Goal: Task Accomplishment & Management: Manage account settings

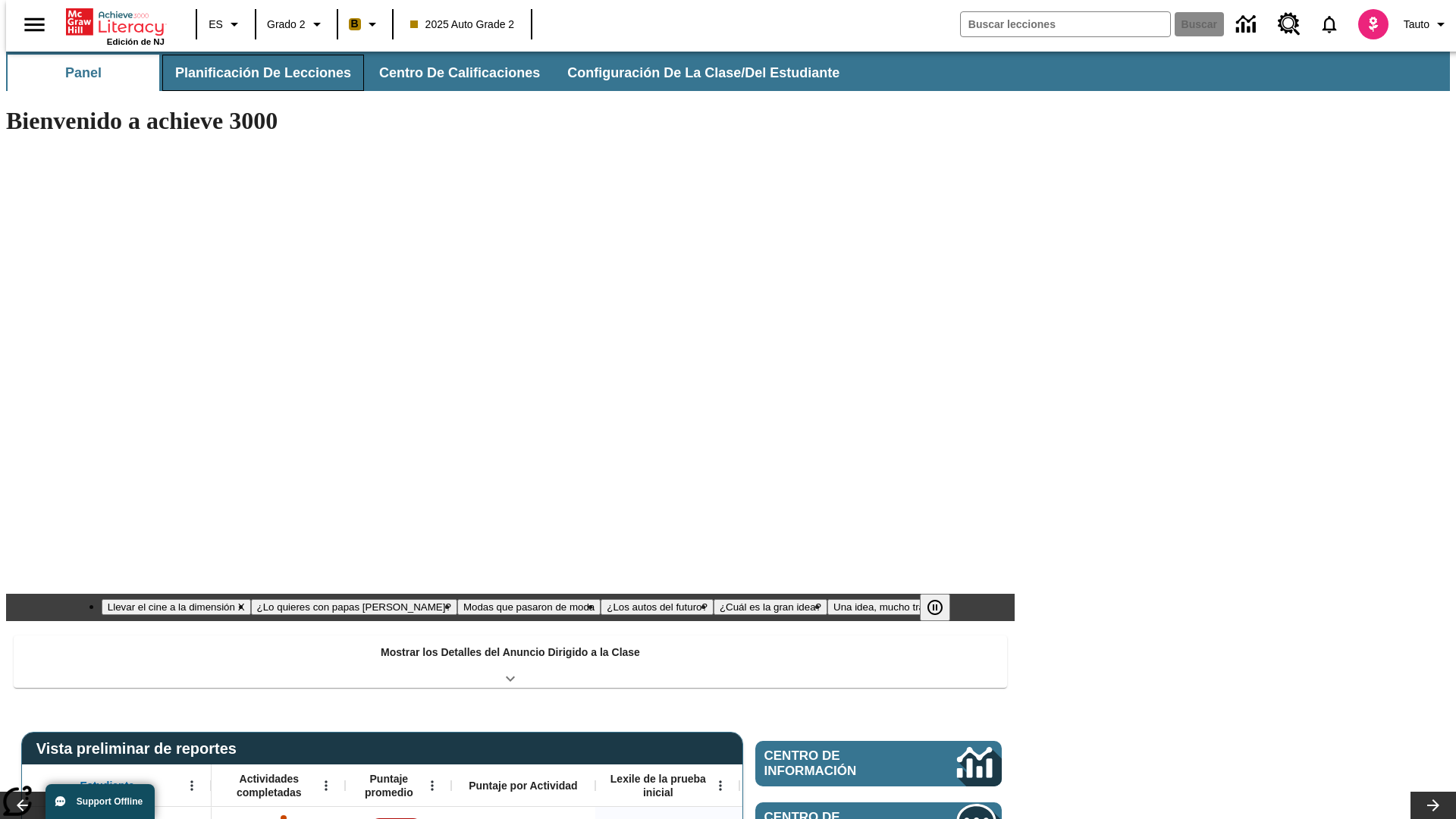
click at [255, 73] on button "Planificación de lecciones" at bounding box center [263, 72] width 202 height 37
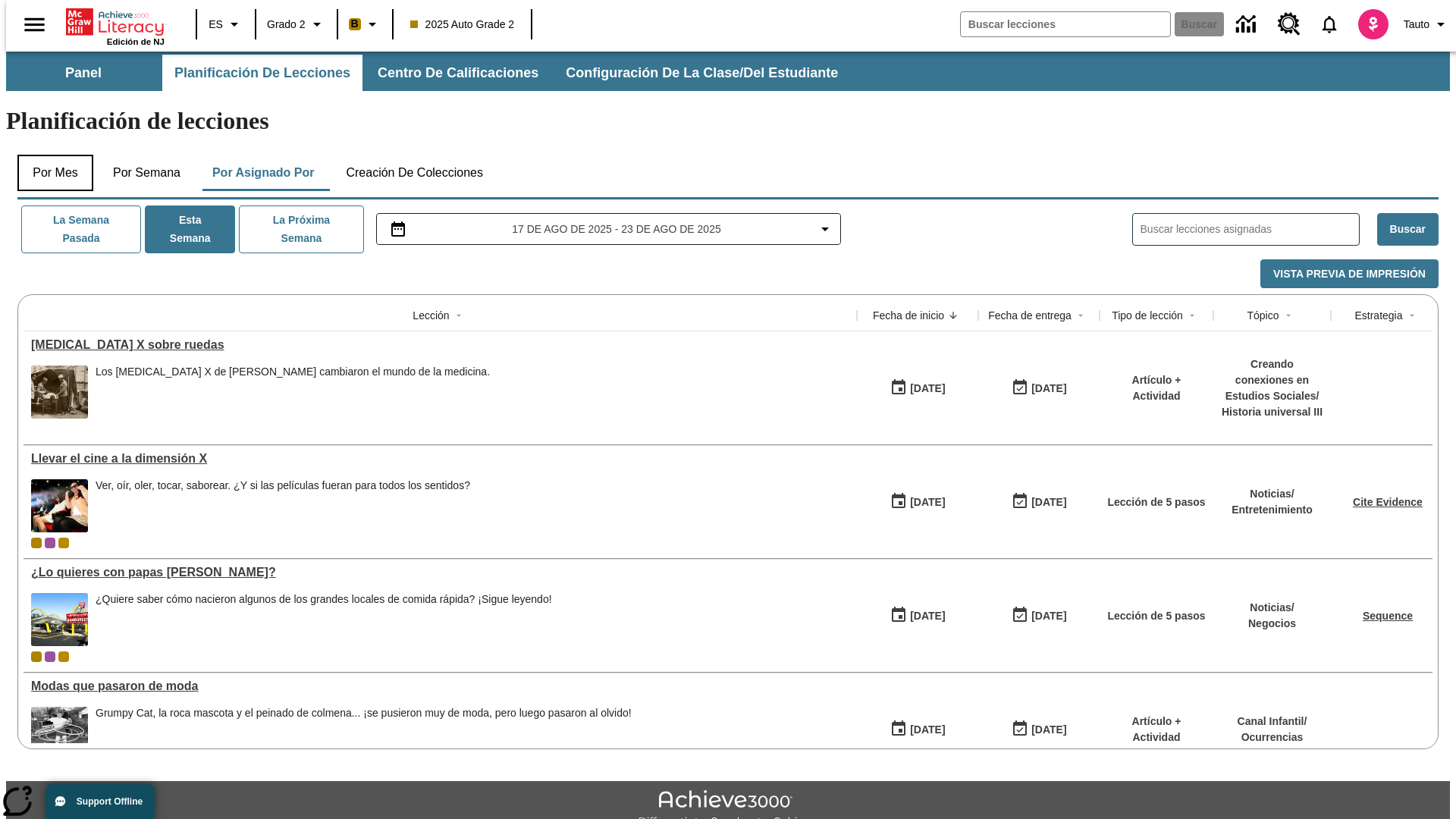
click at [49, 155] on button "Por mes" at bounding box center [55, 173] width 76 height 37
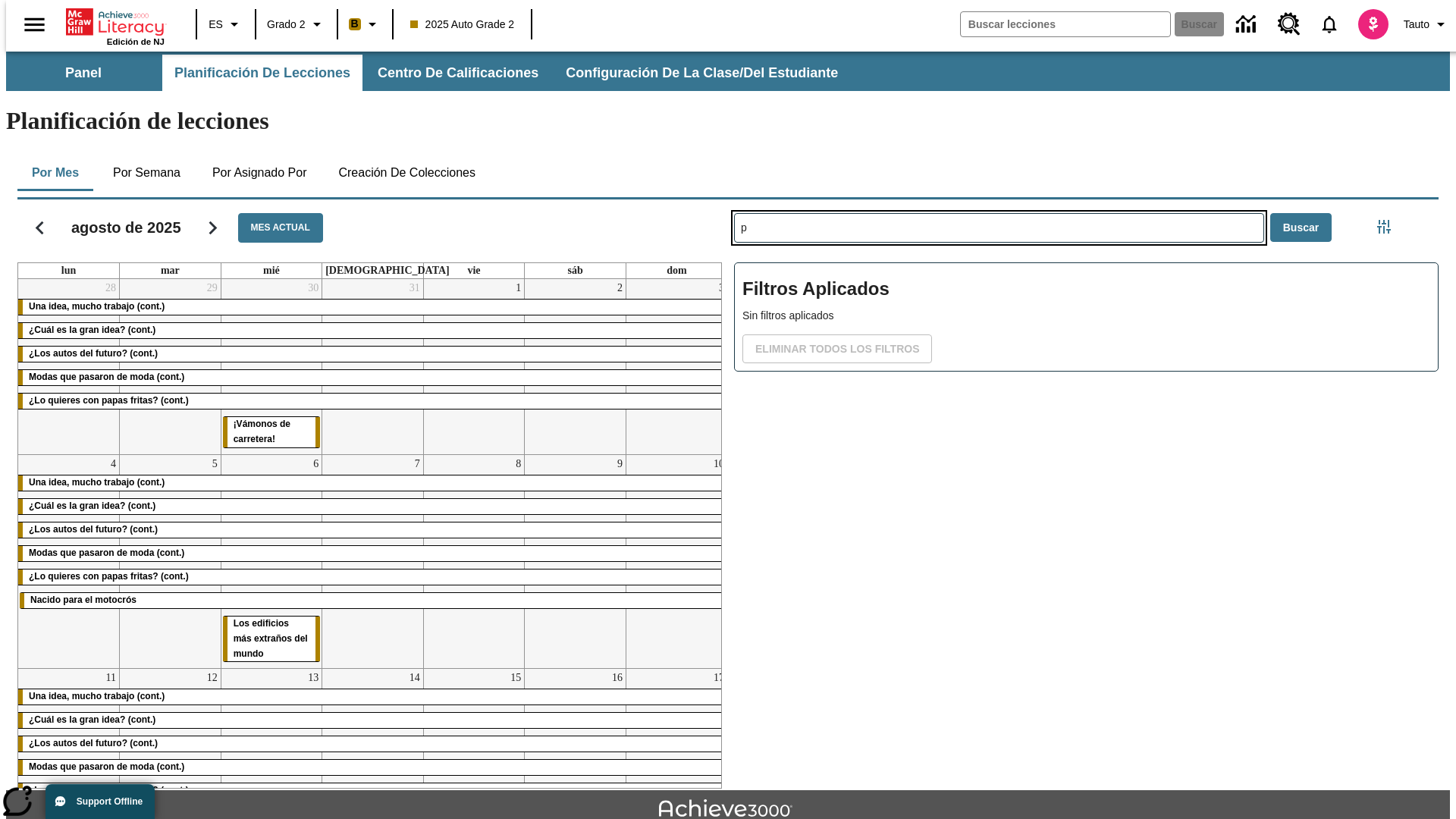
type input "p"
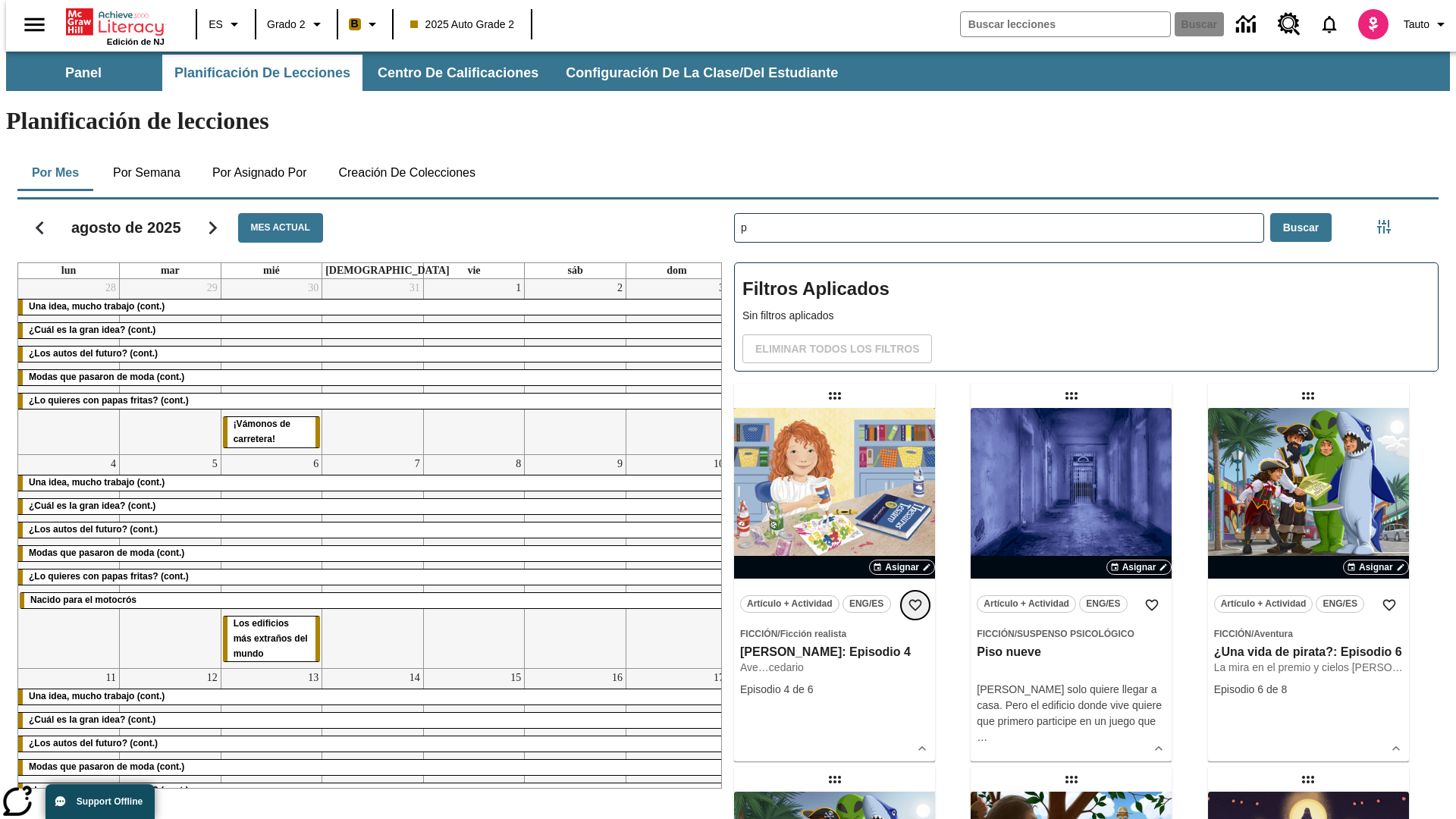
click at [915, 598] on icon "Añadir a mis Favoritas" at bounding box center [914, 605] width 15 height 15
click at [109, 21] on icon "Portada" at bounding box center [116, 22] width 101 height 31
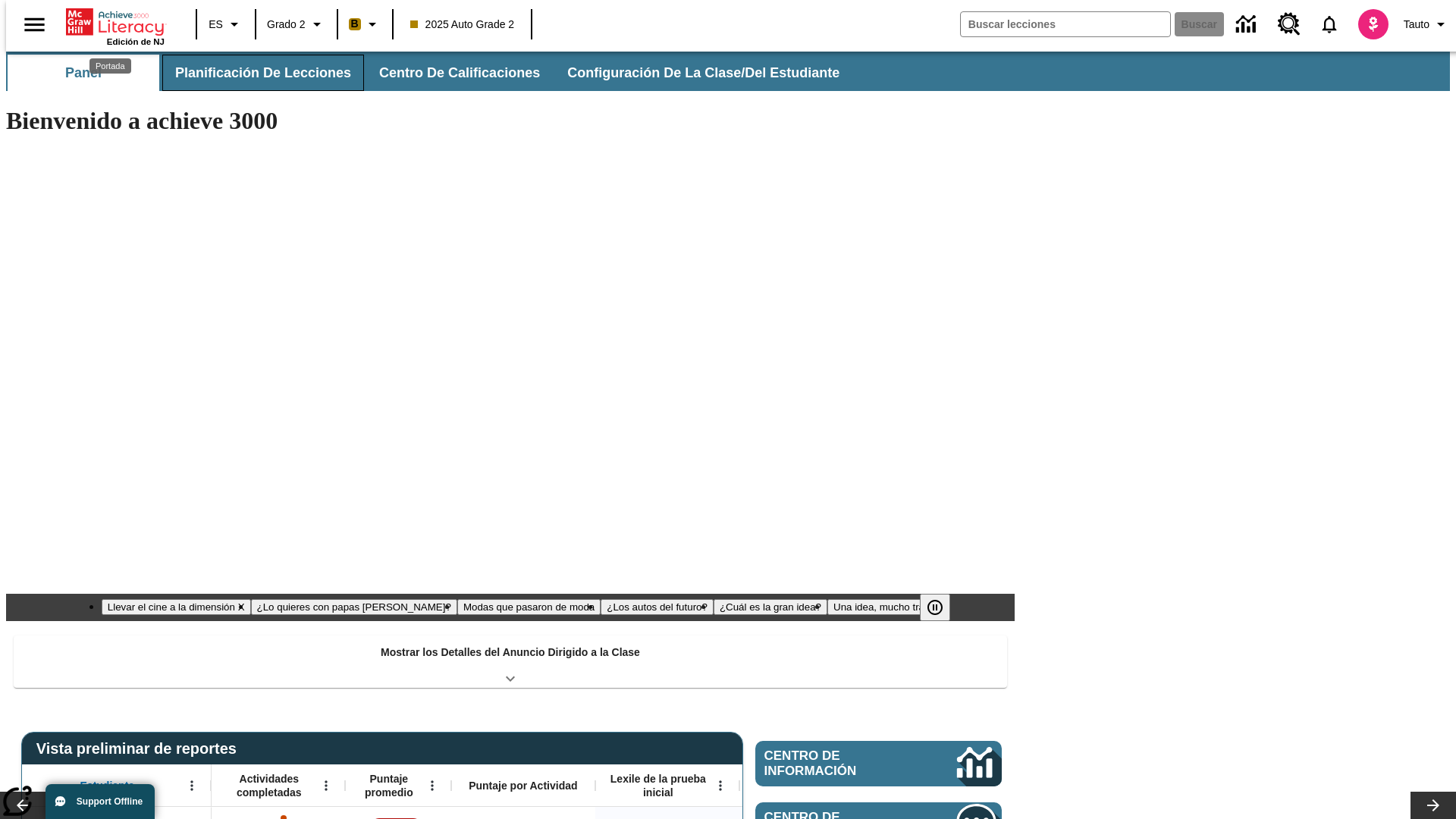
click at [255, 73] on button "Planificación de lecciones" at bounding box center [263, 72] width 202 height 37
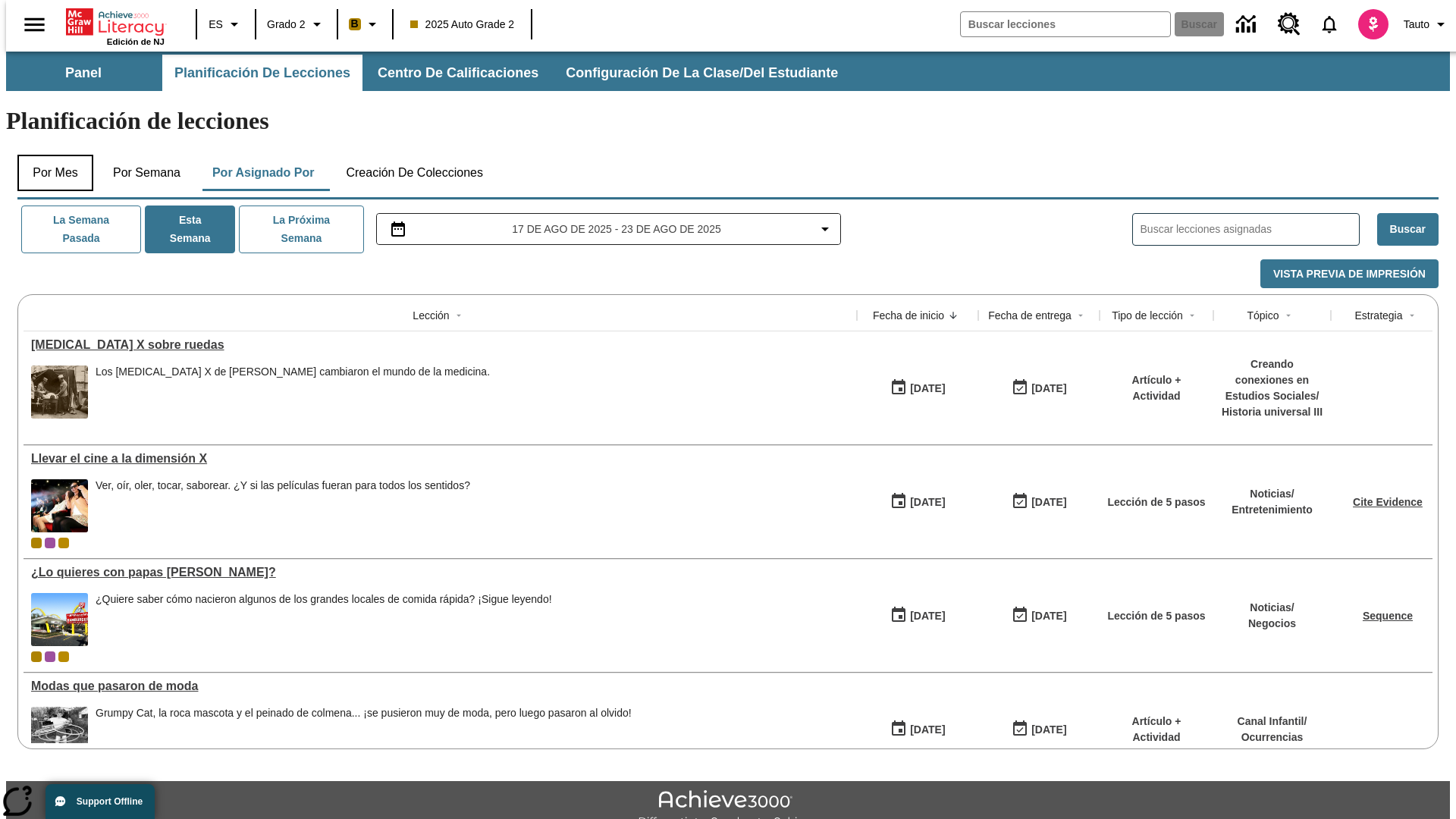
click at [49, 155] on button "Por mes" at bounding box center [55, 173] width 76 height 37
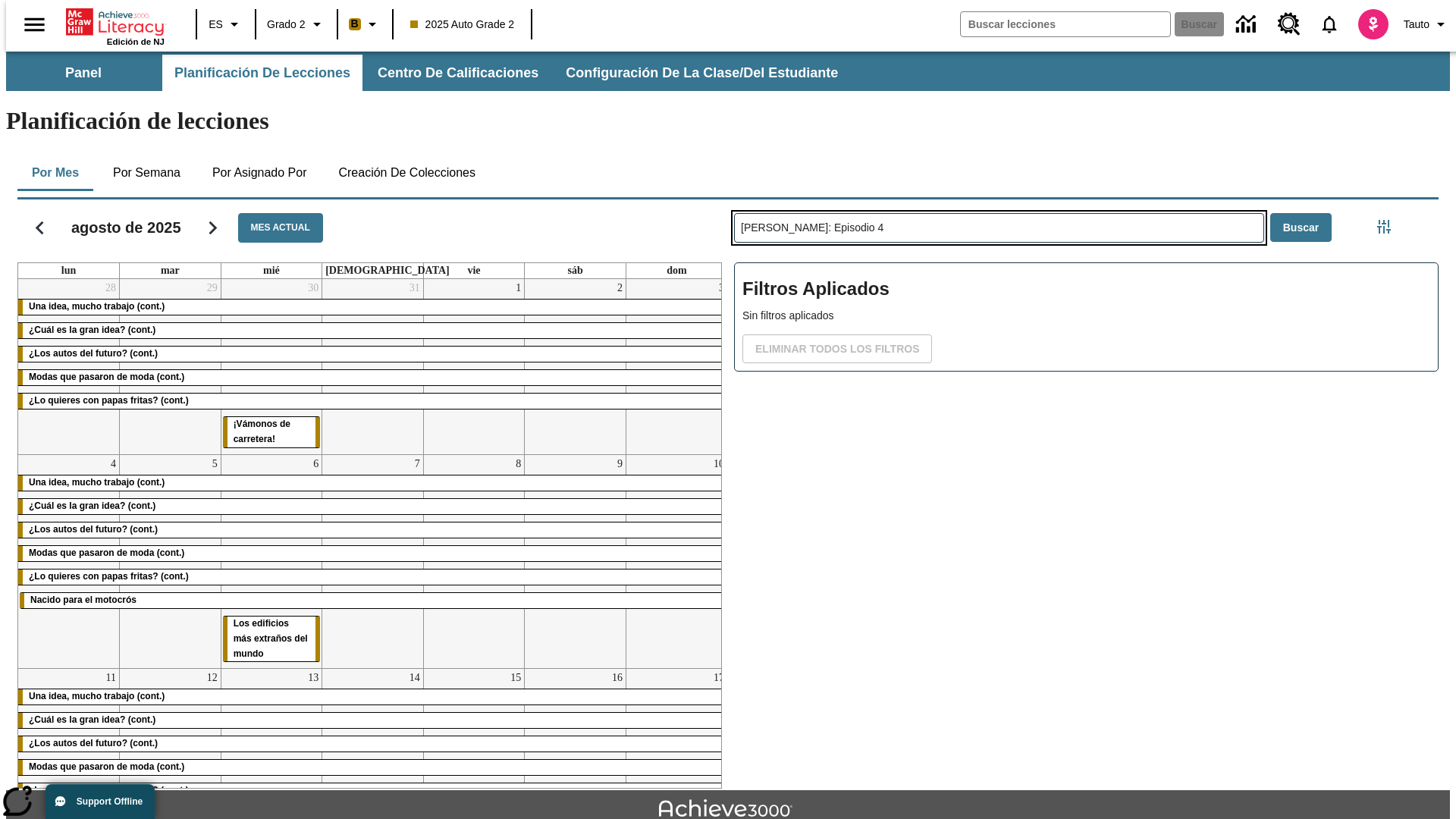
type input "[PERSON_NAME]: Episodio 4"
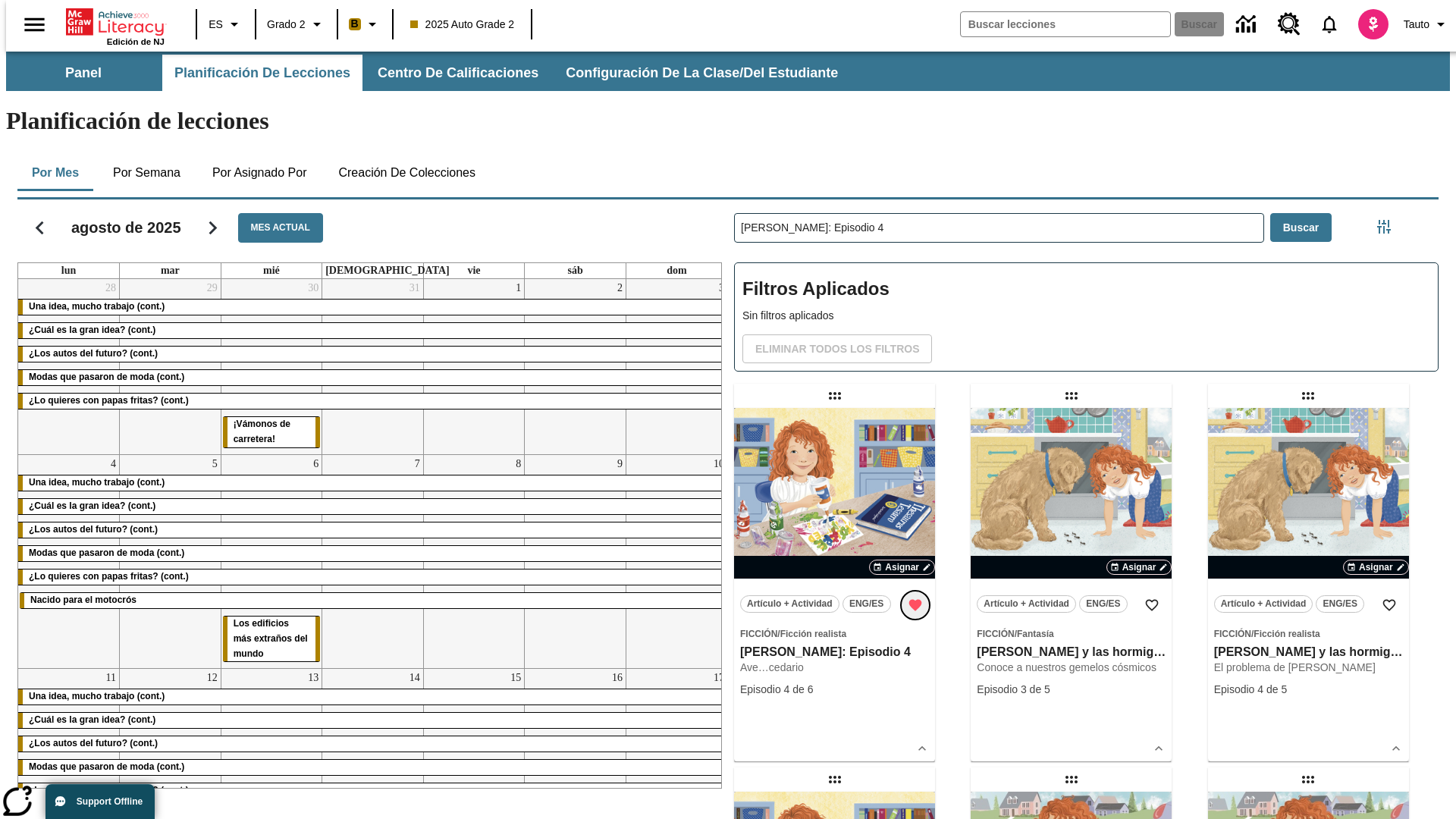
click at [915, 600] on icon "Remover de Favoritas" at bounding box center [915, 606] width 13 height 12
click at [109, 21] on icon "Portada" at bounding box center [116, 22] width 101 height 31
